Goal: Task Accomplishment & Management: Use online tool/utility

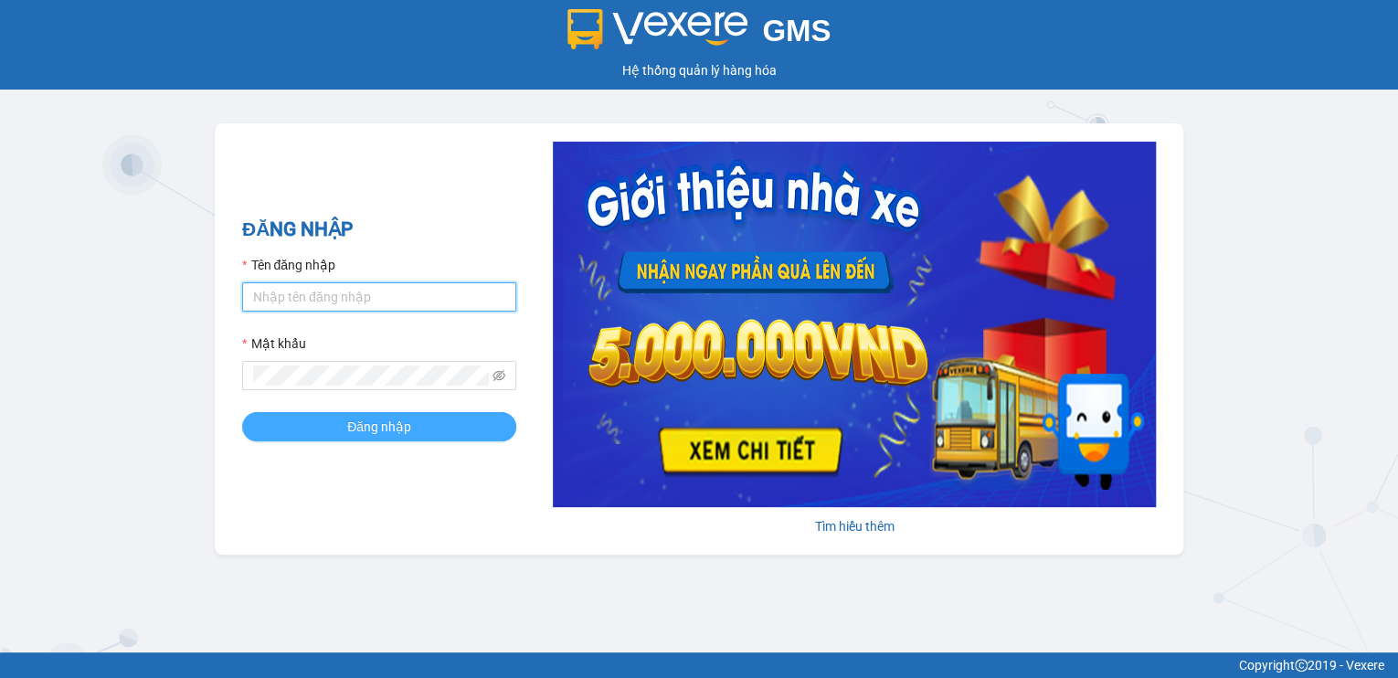
type input "[PERSON_NAME].tha"
click at [458, 418] on button "Đăng nhập" at bounding box center [379, 426] width 274 height 29
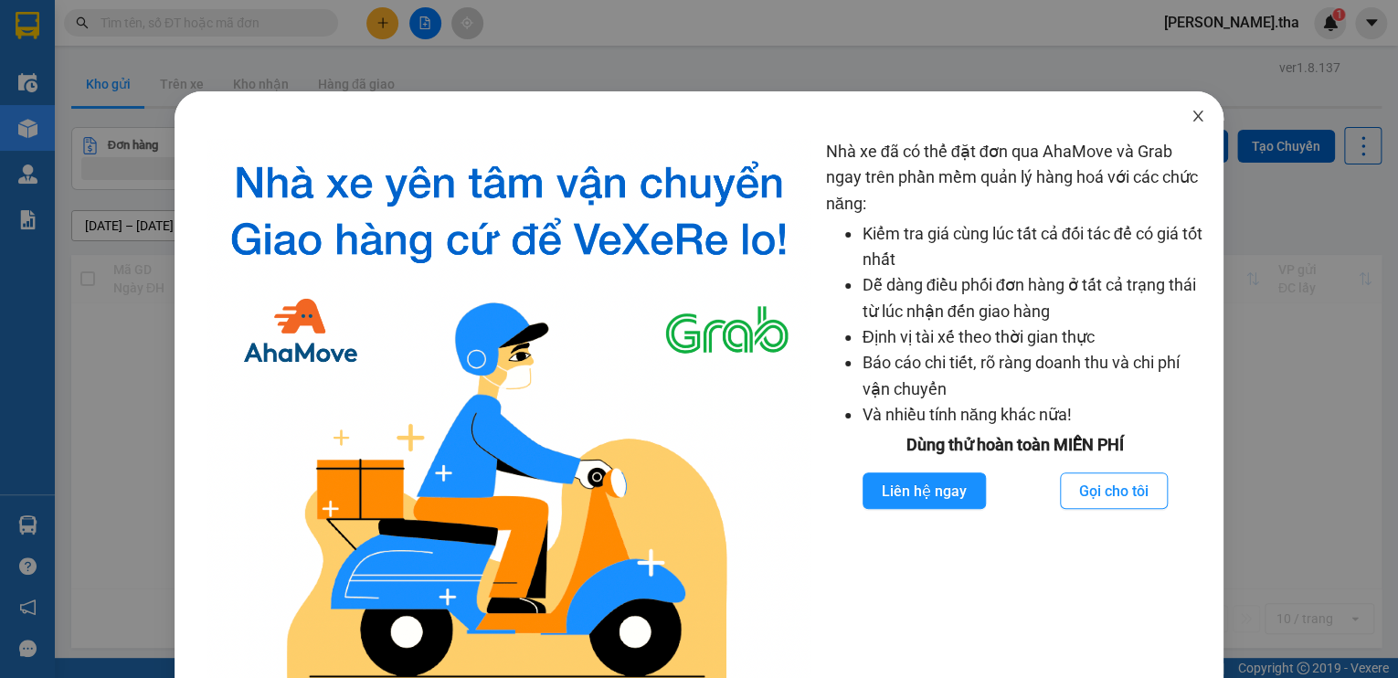
click at [1194, 121] on icon "close" at bounding box center [1197, 116] width 15 height 15
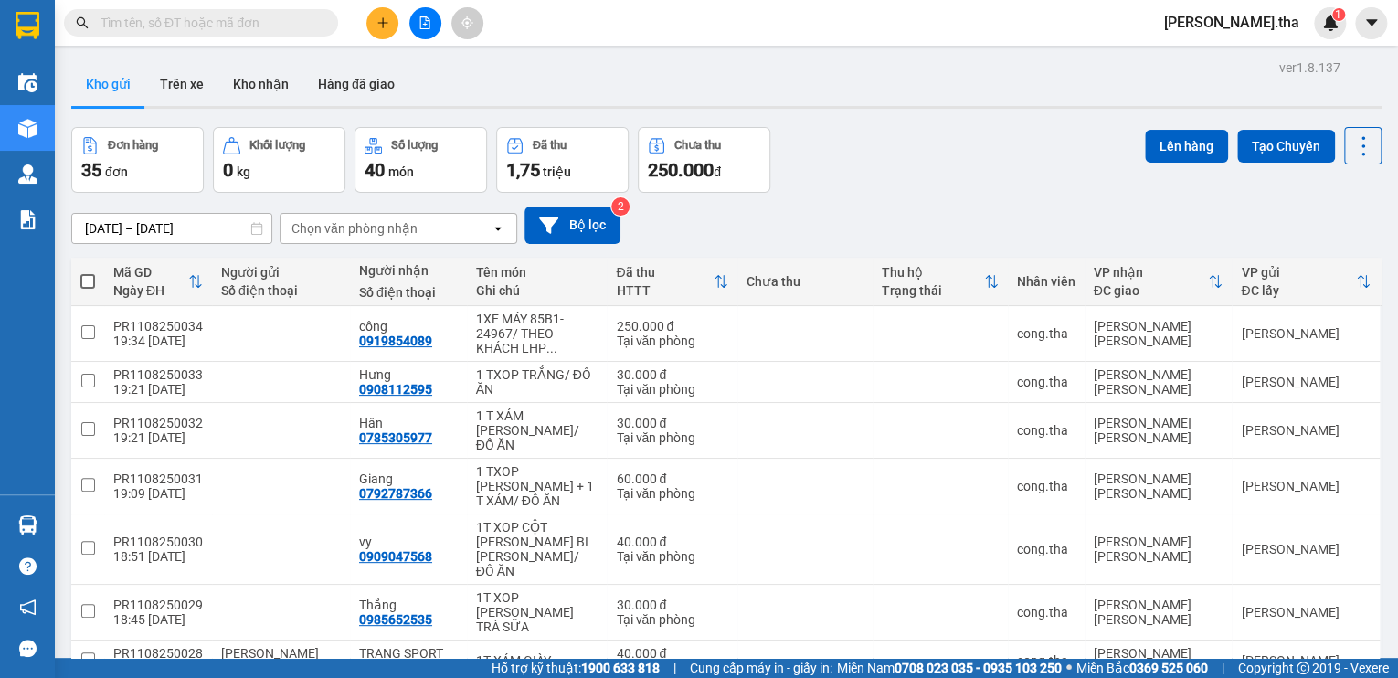
click at [263, 25] on input "text" at bounding box center [208, 23] width 216 height 20
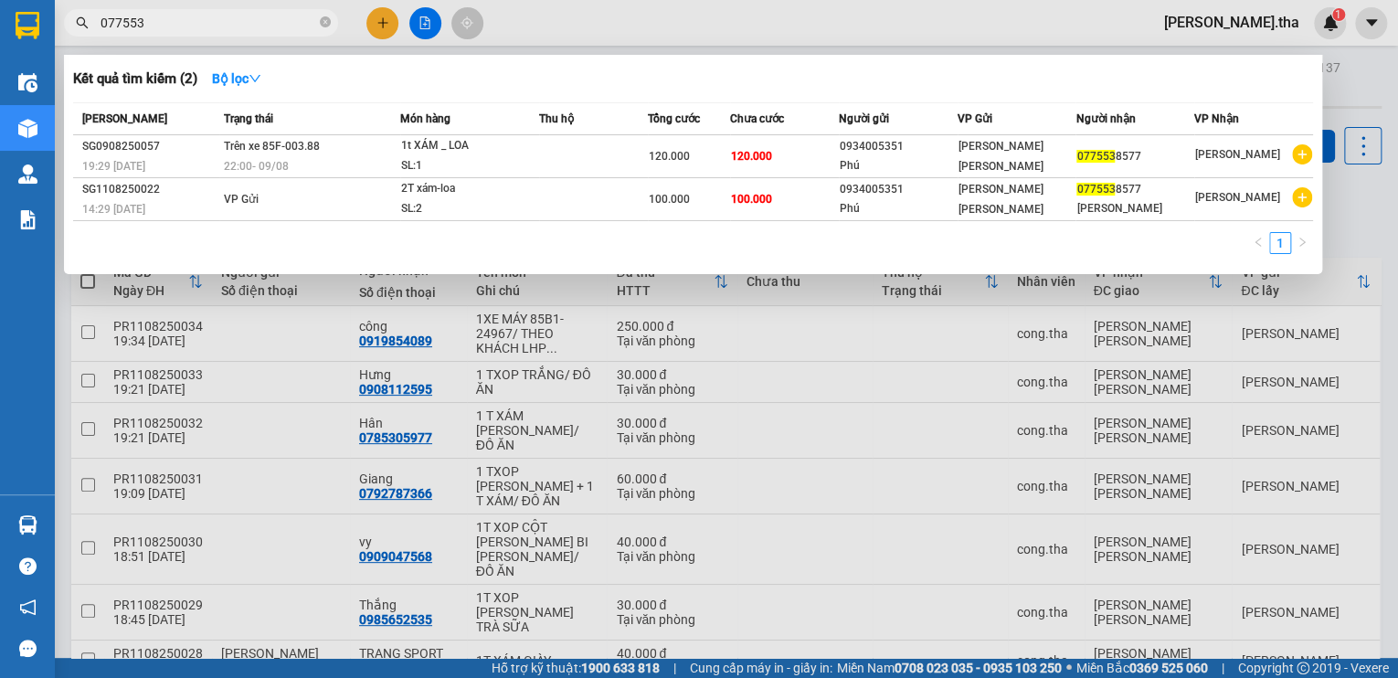
type input "0775538"
